Goal: Entertainment & Leisure: Browse casually

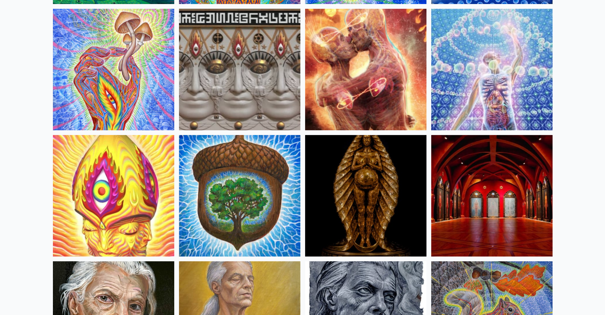
scroll to position [199, 0]
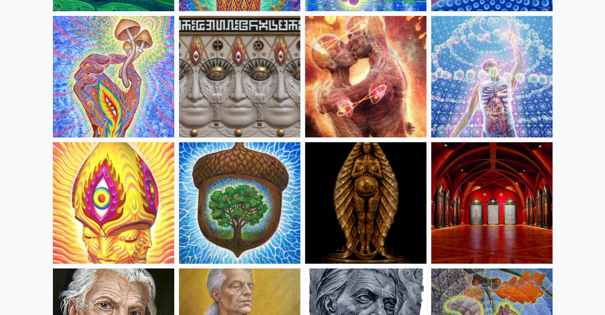
click at [118, 96] on img at bounding box center [113, 76] width 121 height 121
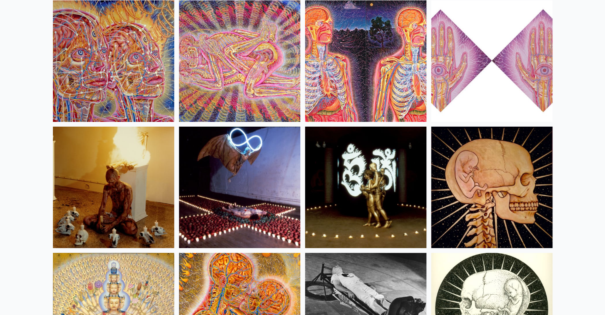
scroll to position [9044, 0]
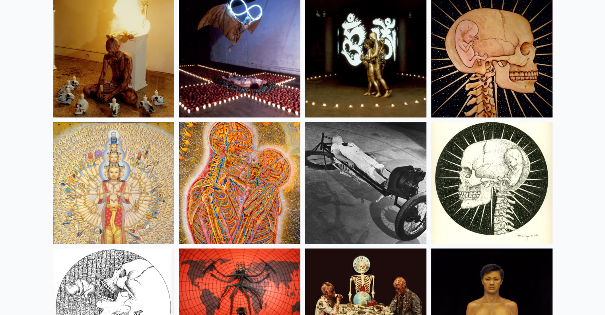
click at [110, 170] on img at bounding box center [113, 182] width 121 height 121
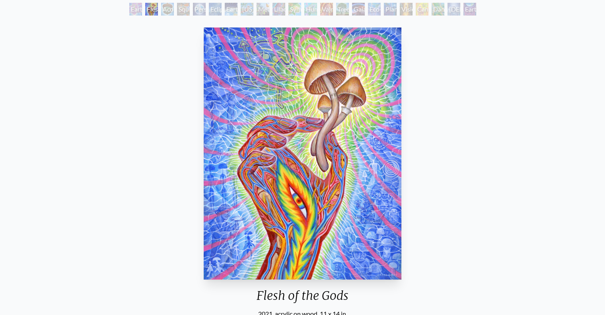
scroll to position [80, 0]
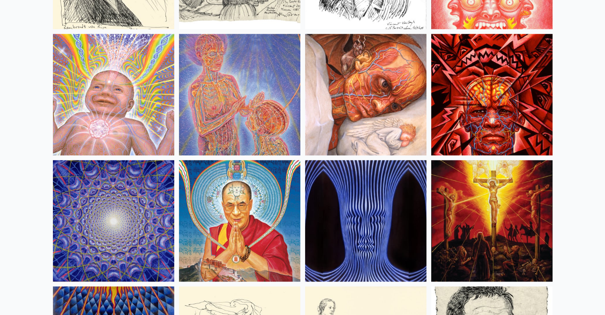
scroll to position [6856, 0]
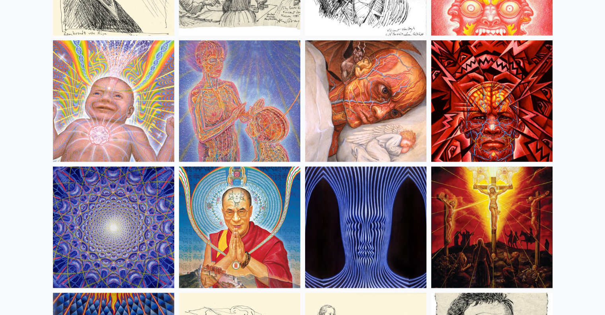
click at [99, 208] on img at bounding box center [113, 226] width 121 height 121
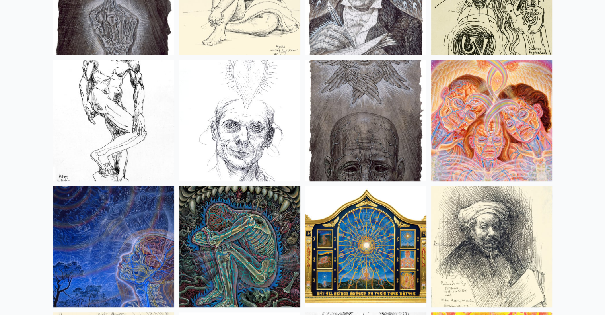
scroll to position [6220, 0]
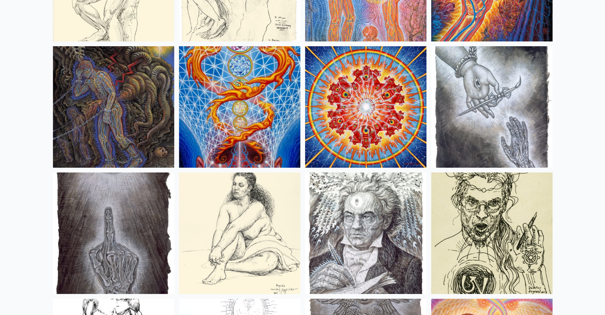
click at [221, 114] on img at bounding box center [239, 106] width 121 height 121
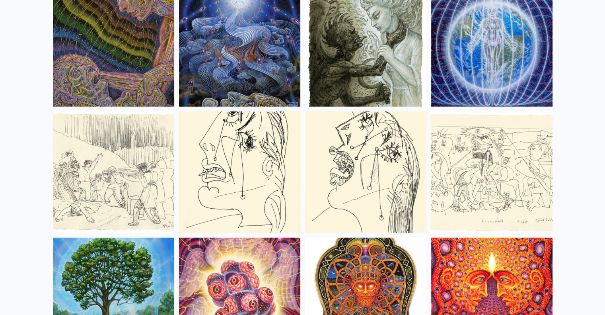
scroll to position [5027, 0]
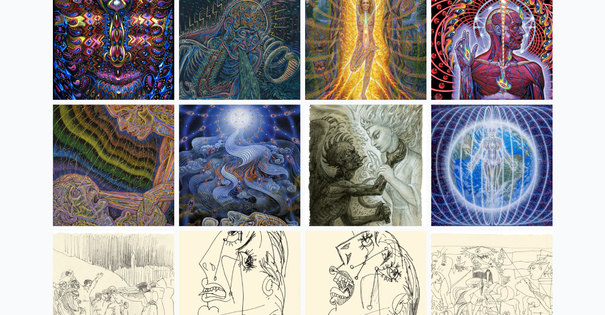
click at [483, 163] on img at bounding box center [491, 165] width 121 height 121
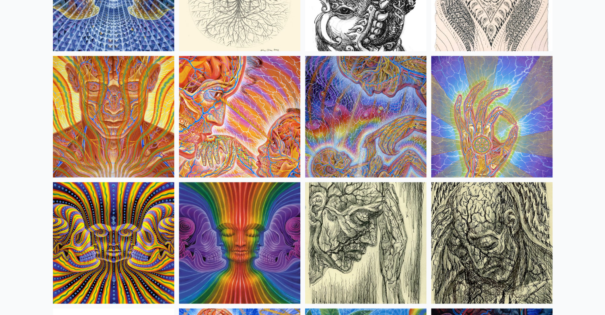
scroll to position [4470, 0]
